Goal: Task Accomplishment & Management: Complete application form

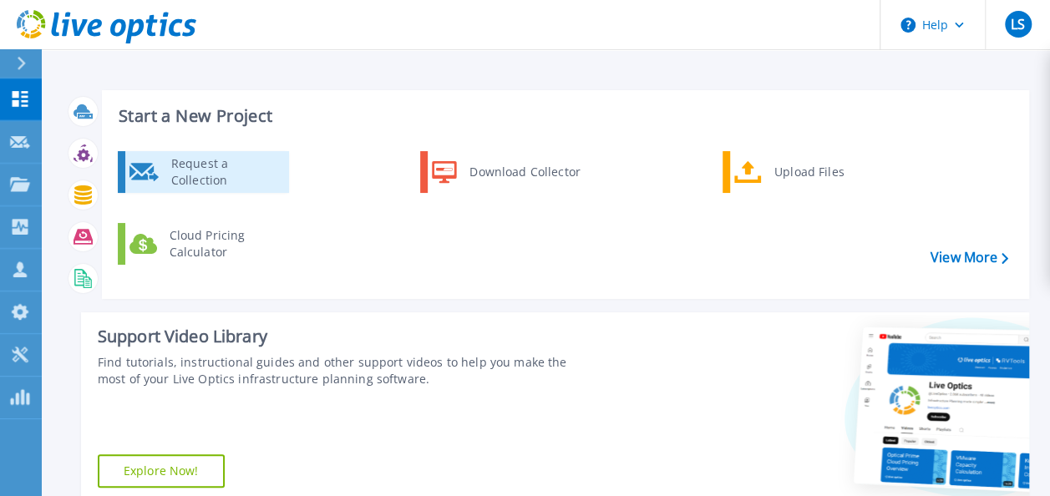
click at [260, 176] on div "Request a Collection" at bounding box center [224, 171] width 122 height 33
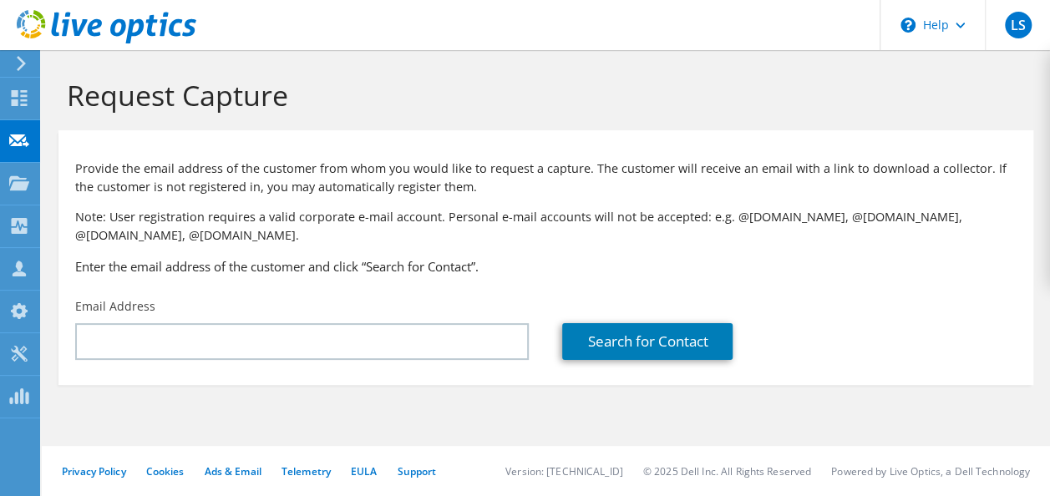
click at [13, 63] on div at bounding box center [18, 63] width 18 height 15
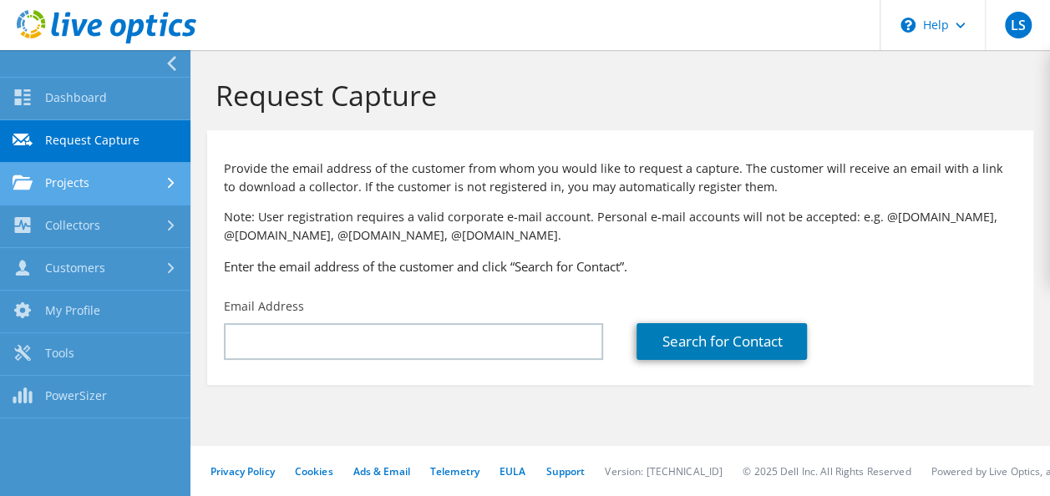
click at [171, 180] on icon at bounding box center [171, 183] width 7 height 11
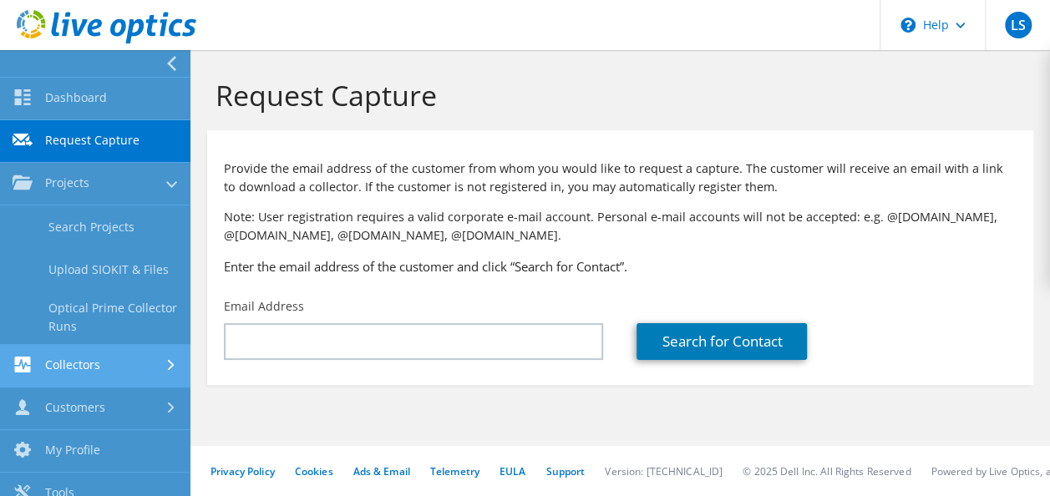
click at [150, 369] on link "Collectors" at bounding box center [95, 366] width 190 height 43
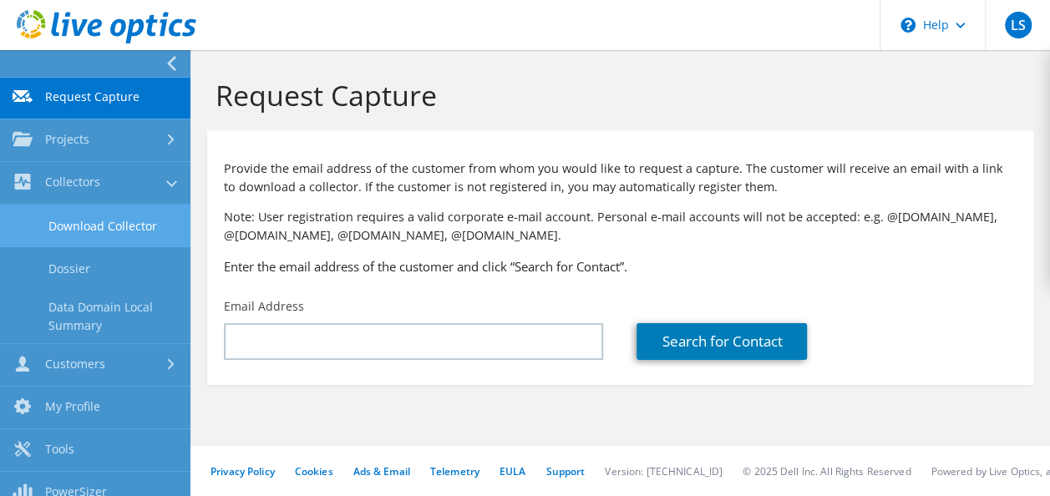
click at [122, 222] on link "Download Collector" at bounding box center [95, 226] width 190 height 43
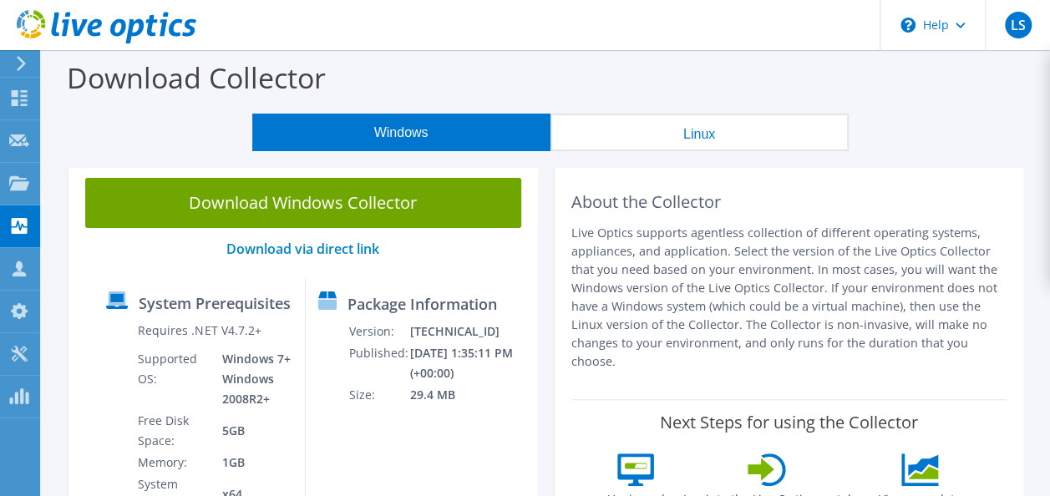
click at [25, 68] on icon at bounding box center [21, 63] width 13 height 15
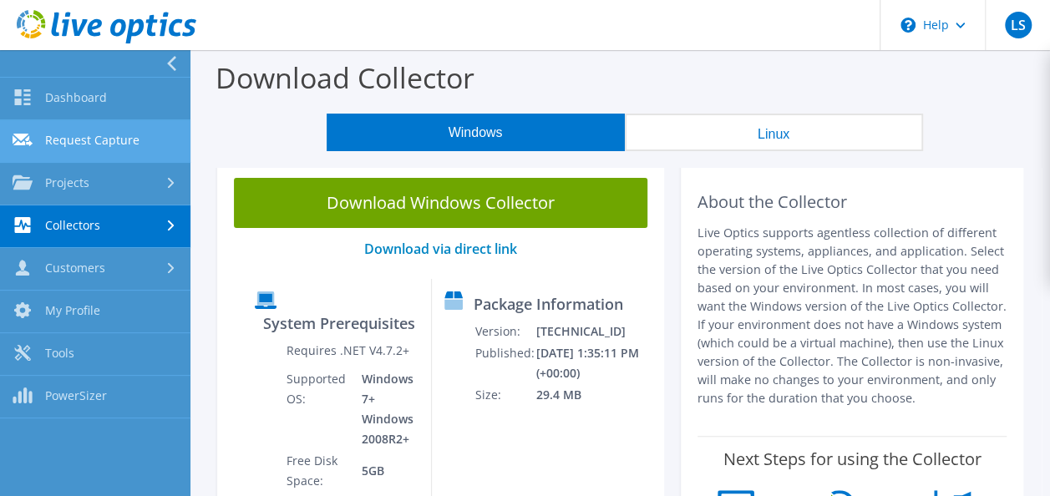
click at [150, 139] on link "Request Capture" at bounding box center [95, 141] width 190 height 43
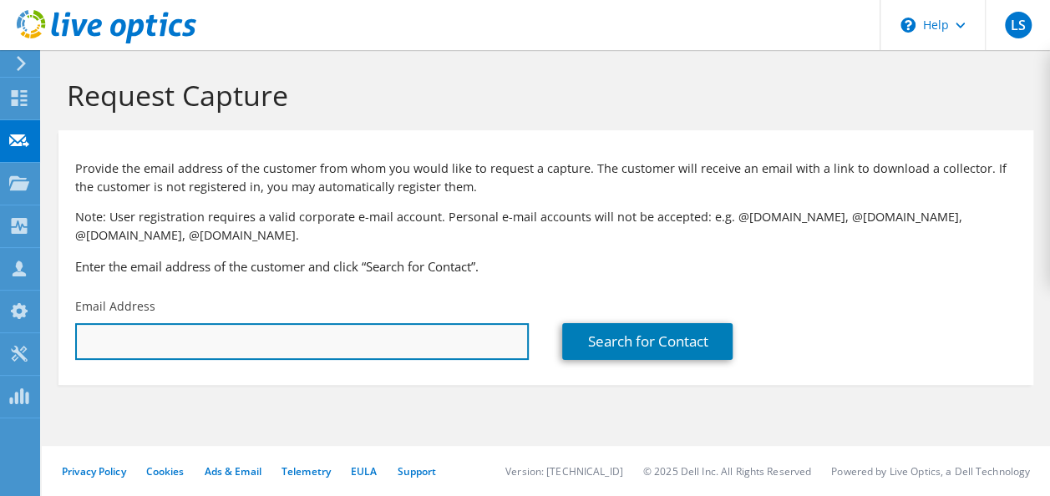
click at [289, 339] on input "text" at bounding box center [302, 341] width 454 height 37
type input "lokeshwaran.s@valuepointsytems.com"
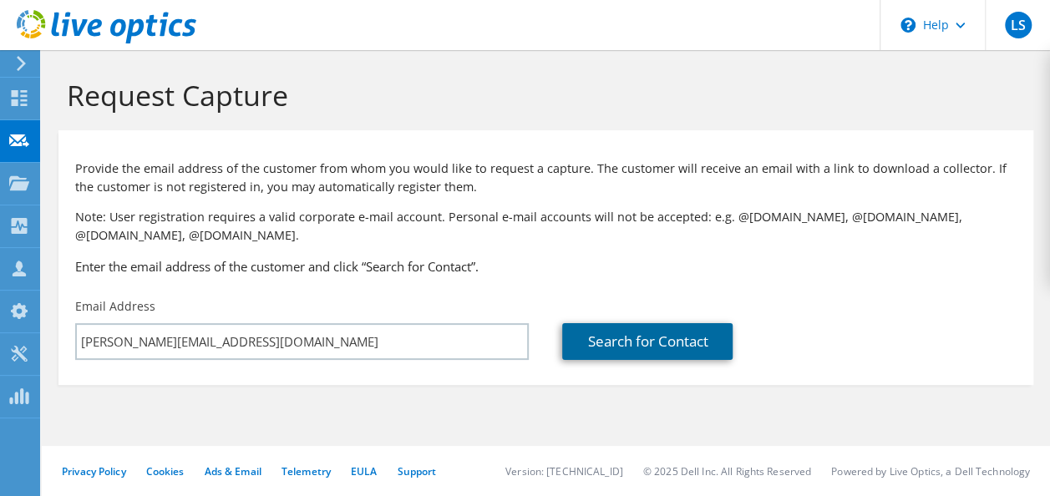
click at [656, 342] on link "Search for Contact" at bounding box center [647, 341] width 170 height 37
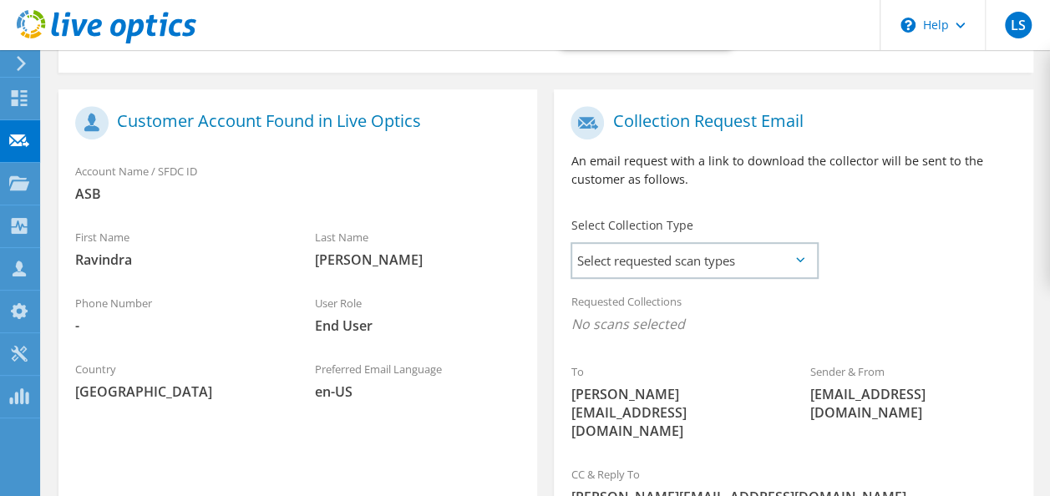
scroll to position [313, 0]
click at [641, 272] on span "Select requested scan types" at bounding box center [694, 259] width 244 height 33
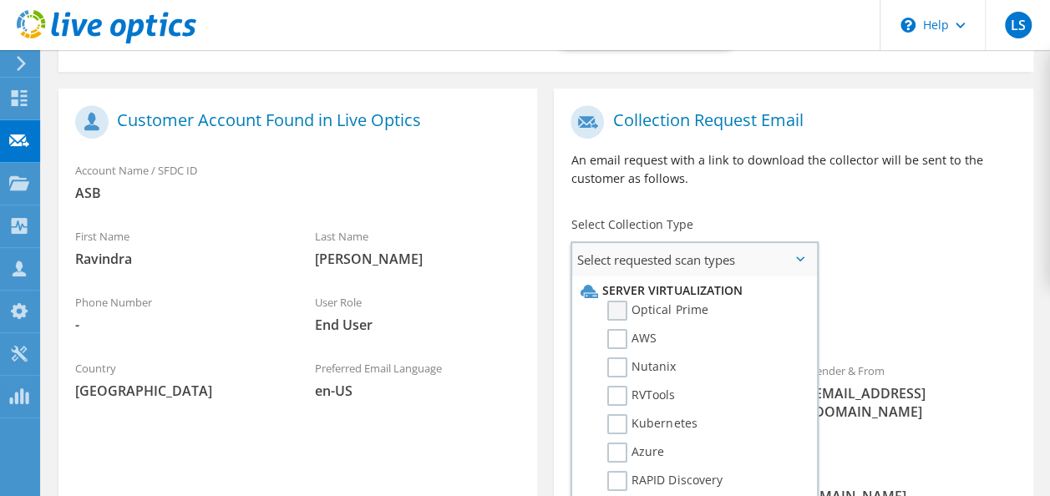
click at [657, 308] on label "Optical Prime" at bounding box center [657, 311] width 100 height 20
click at [0, 0] on input "Optical Prime" at bounding box center [0, 0] width 0 height 0
click at [906, 239] on div "To lokeshwaran.s@valuepointsytems.com Sender & From liveoptics@liveoptics.com" at bounding box center [793, 279] width 479 height 364
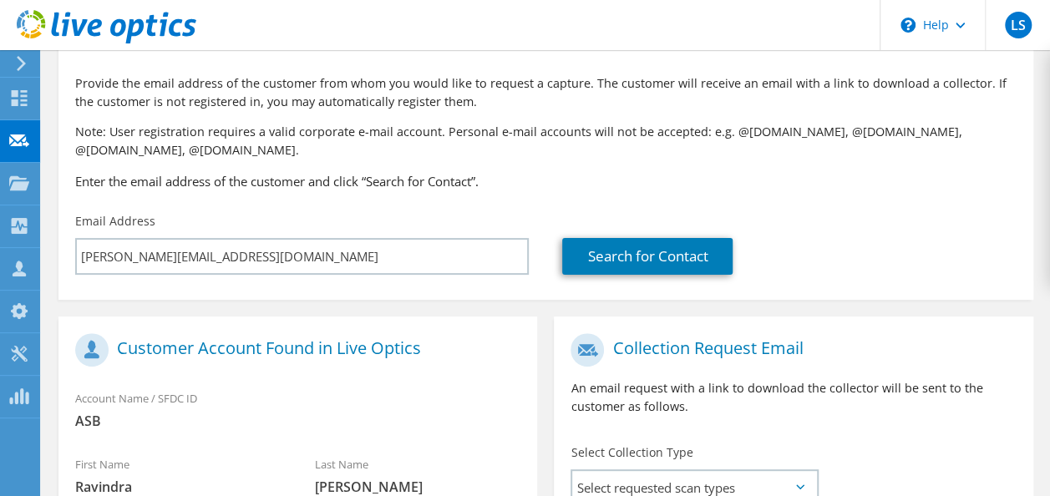
scroll to position [0, 0]
